Goal: Task Accomplishment & Management: Manage account settings

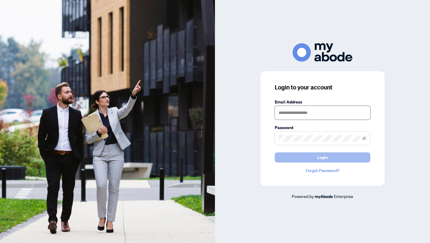
type input "**********"
click at [330, 158] on button "Login" at bounding box center [323, 158] width 96 height 10
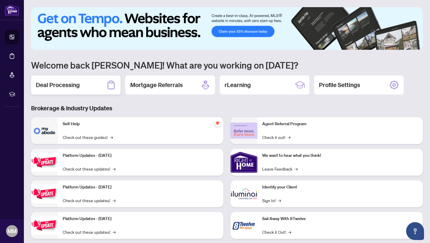
click at [64, 87] on h2 "Deal Processing" at bounding box center [58, 85] width 44 height 8
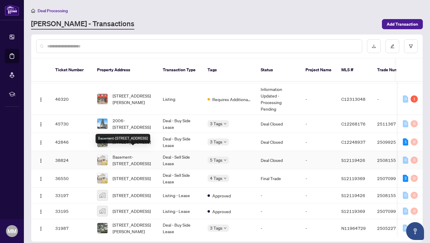
scroll to position [62, 0]
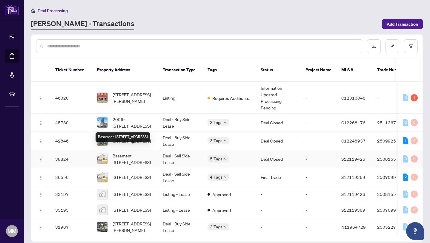
click at [130, 153] on span "Basement-[STREET_ADDRESS]" at bounding box center [133, 159] width 41 height 13
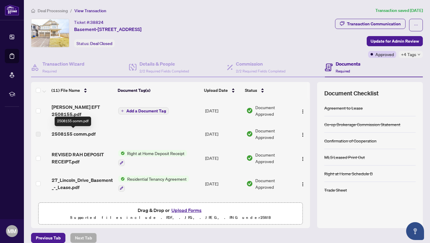
click at [77, 135] on span "2508155 comm.pdf" at bounding box center [74, 133] width 44 height 7
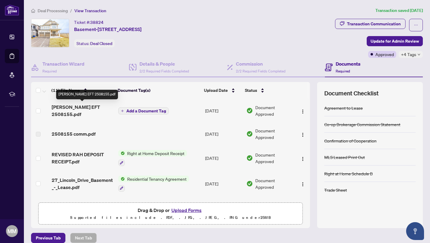
click at [76, 108] on span "[PERSON_NAME] EFT 2508155.pdf" at bounding box center [83, 111] width 62 height 14
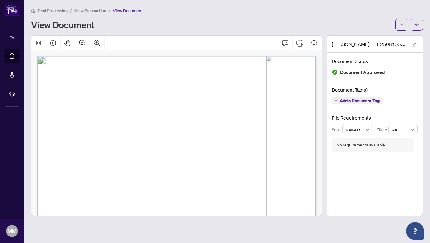
click at [92, 11] on span "View Transaction" at bounding box center [90, 10] width 32 height 5
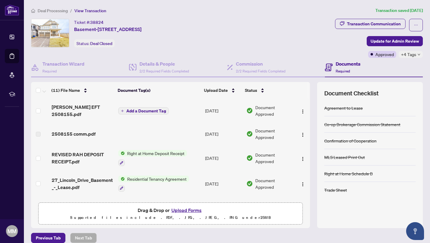
click at [47, 10] on span "Deal Processing" at bounding box center [53, 10] width 30 height 5
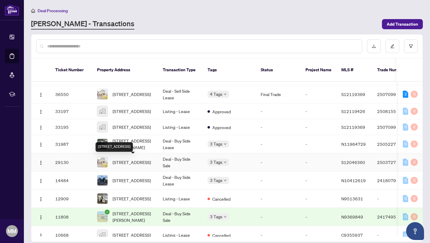
scroll to position [145, 0]
click at [130, 159] on span "[STREET_ADDRESS]" at bounding box center [132, 162] width 38 height 7
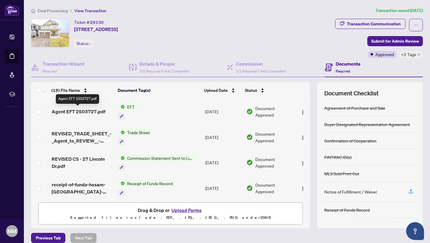
click at [76, 109] on span "Agent EFT 2503727.pdf" at bounding box center [79, 111] width 54 height 7
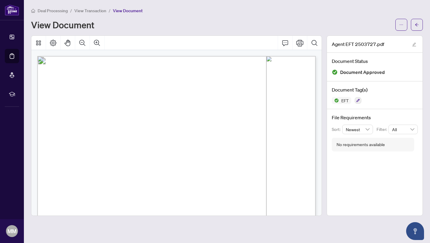
click at [87, 10] on span "View Transaction" at bounding box center [90, 10] width 32 height 5
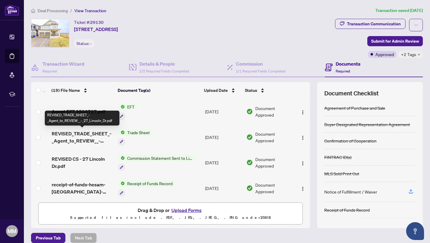
click at [85, 136] on span "REVISED_TRADE_SHEET_-_Agent_to_REVIEW__-_27_Lincoln_Dr.pdf" at bounding box center [83, 137] width 62 height 14
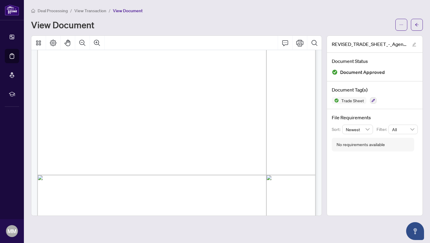
scroll to position [110, 0]
